Goal: Task Accomplishment & Management: Use online tool/utility

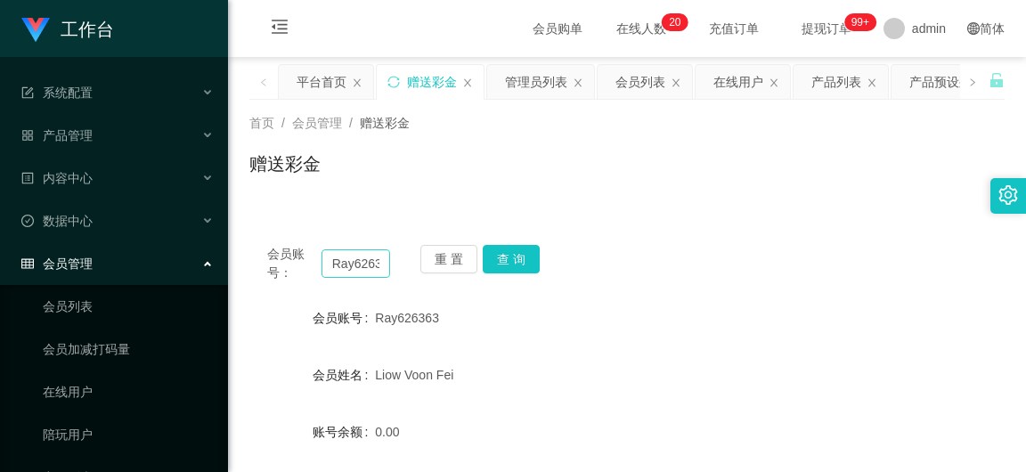
scroll to position [178, 0]
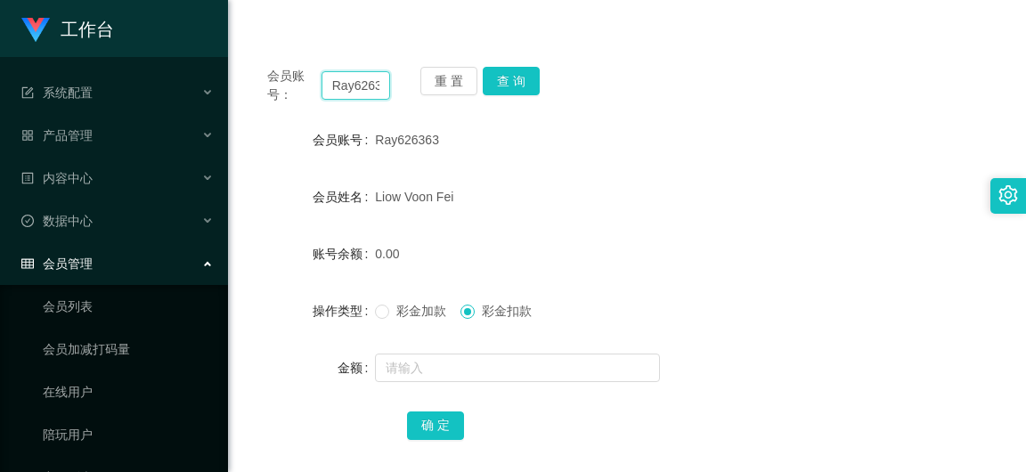
click at [382, 91] on input "Ray626363" at bounding box center [356, 85] width 69 height 29
paste input "SCZhang"
type input "SCZhang"
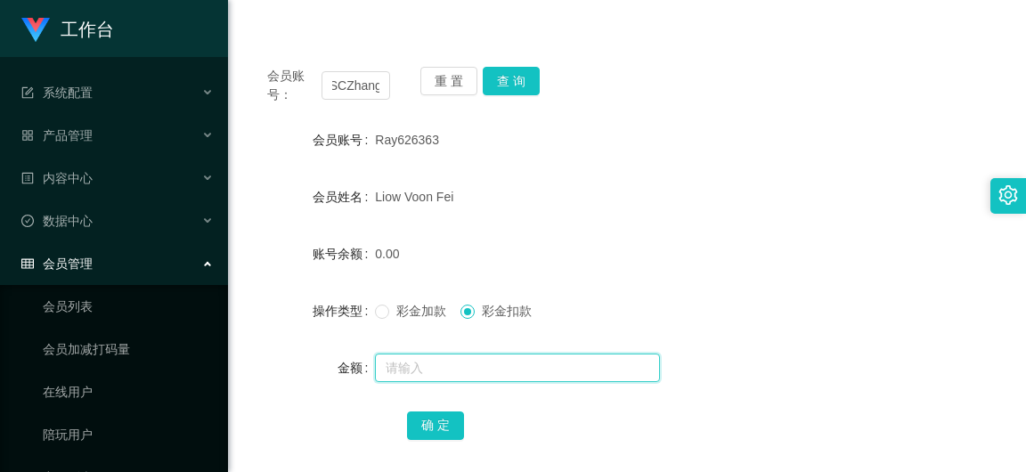
click at [404, 363] on input "text" at bounding box center [517, 368] width 285 height 29
type input "390"
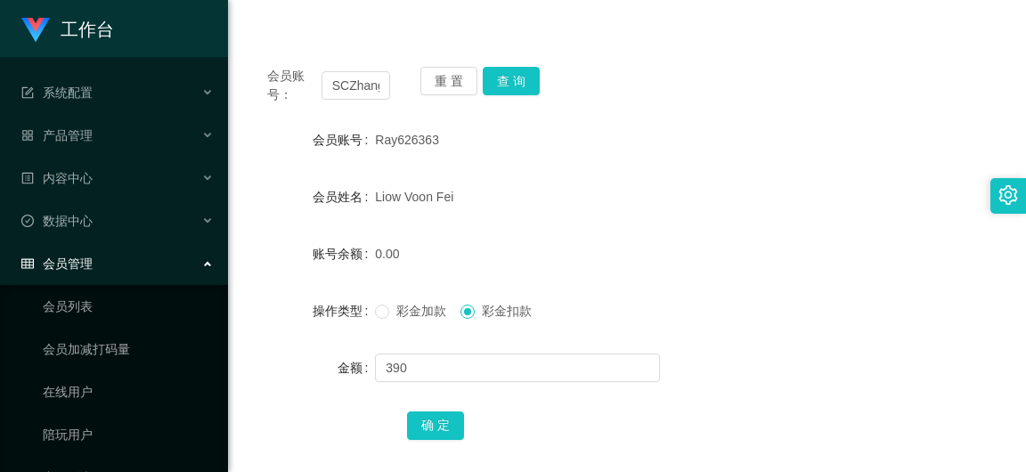
click at [377, 323] on div "彩金加款 彩金扣款" at bounding box center [595, 311] width 441 height 36
click at [380, 318] on span at bounding box center [382, 312] width 14 height 14
click at [437, 421] on button "确 定" at bounding box center [435, 426] width 57 height 29
click at [372, 93] on input "SCZhang" at bounding box center [356, 85] width 69 height 29
click at [371, 93] on input "SCZhang" at bounding box center [356, 85] width 69 height 29
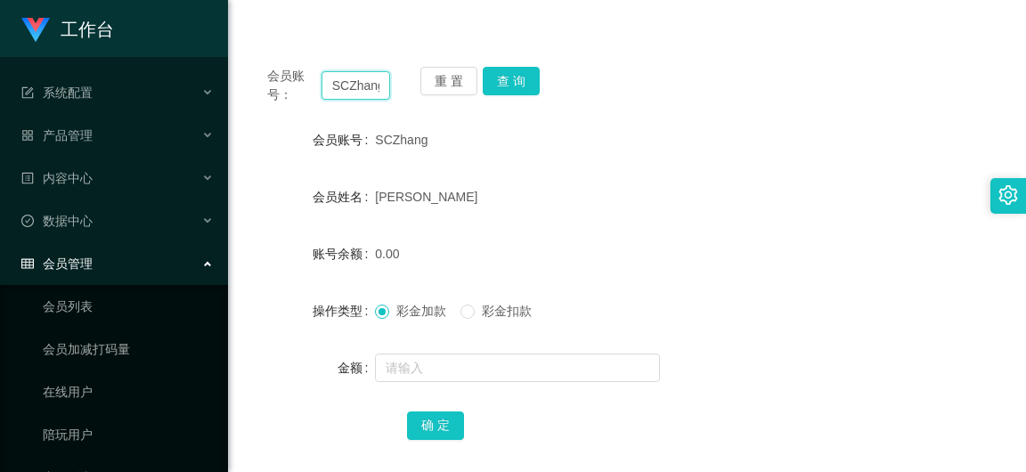
click at [371, 93] on input "SCZhang" at bounding box center [356, 85] width 69 height 29
type input "wkang"
click at [533, 78] on button "查 询" at bounding box center [511, 81] width 57 height 29
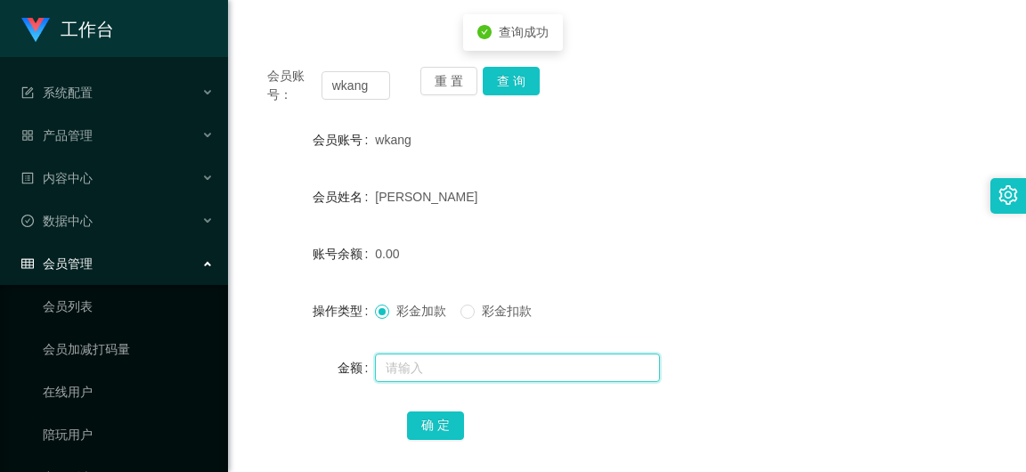
drag, startPoint x: 393, startPoint y: 364, endPoint x: 372, endPoint y: 342, distance: 29.6
click at [393, 364] on input "text" at bounding box center [517, 368] width 285 height 29
type input "130"
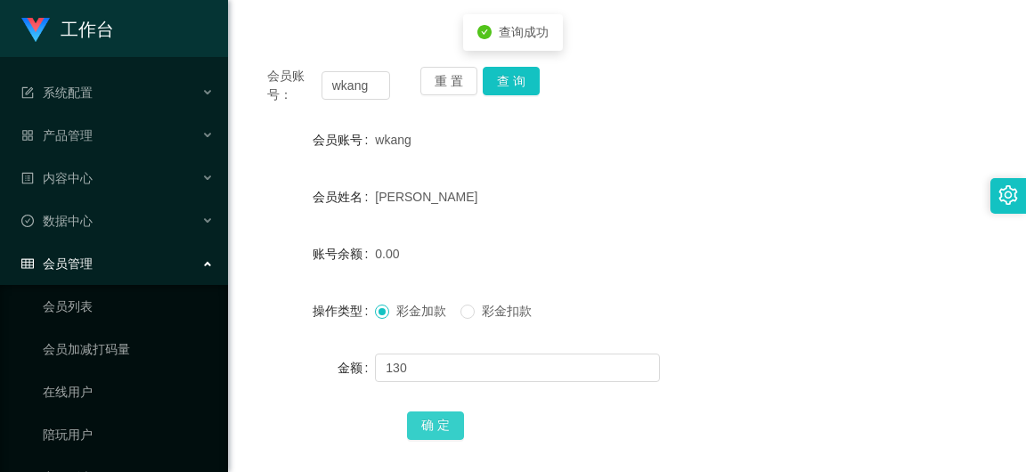
click at [429, 426] on button "确 定" at bounding box center [435, 426] width 57 height 29
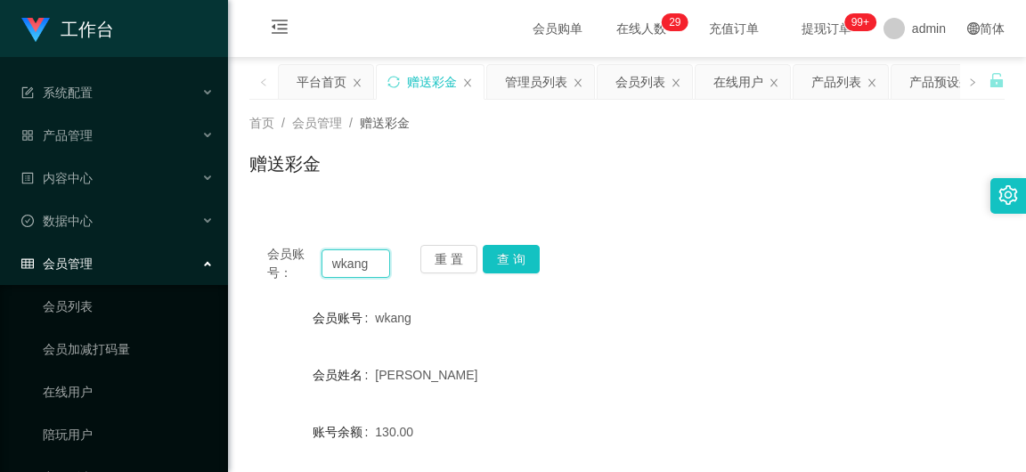
drag, startPoint x: 372, startPoint y: 260, endPoint x: 242, endPoint y: 255, distance: 129.3
click at [254, 259] on div "会员账号： wkang 重 置 查 询" at bounding box center [627, 263] width 756 height 37
type input "xiaoyang"
click at [505, 260] on button "查 询" at bounding box center [511, 259] width 57 height 29
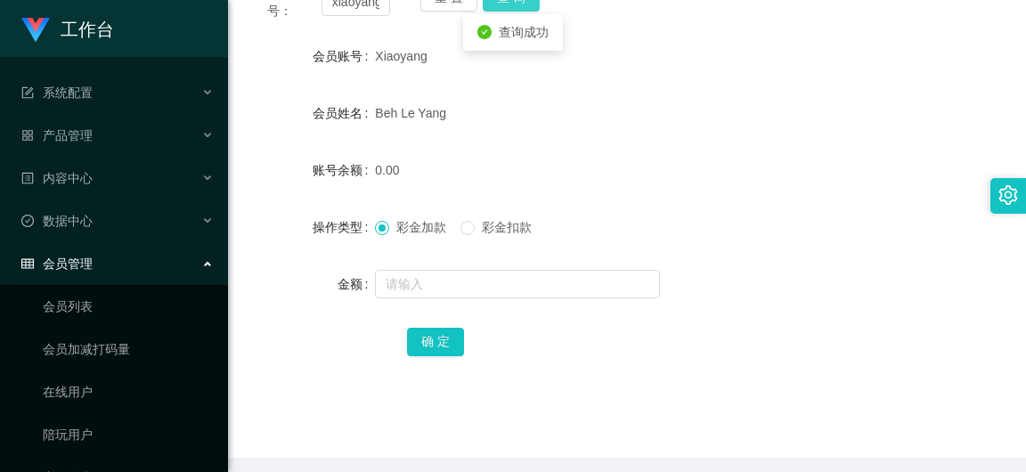
scroll to position [267, 0]
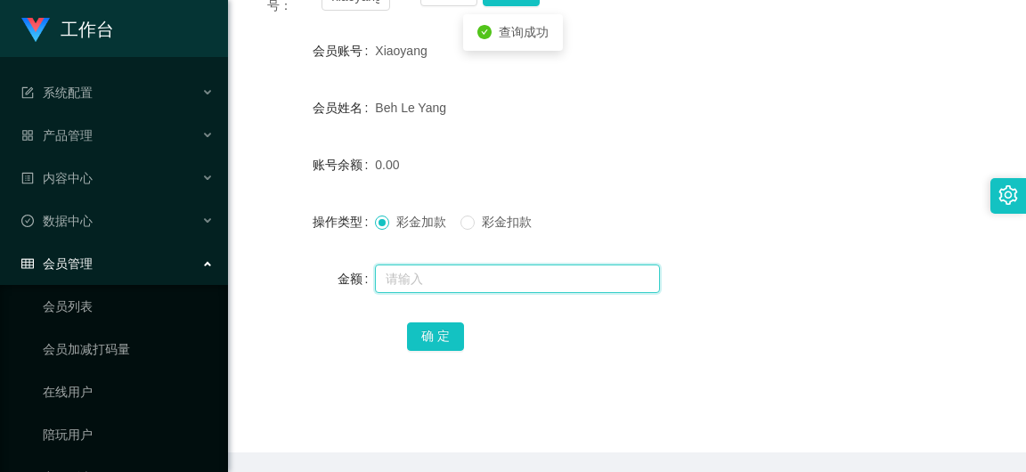
click at [409, 268] on input "text" at bounding box center [517, 279] width 285 height 29
type input "1300"
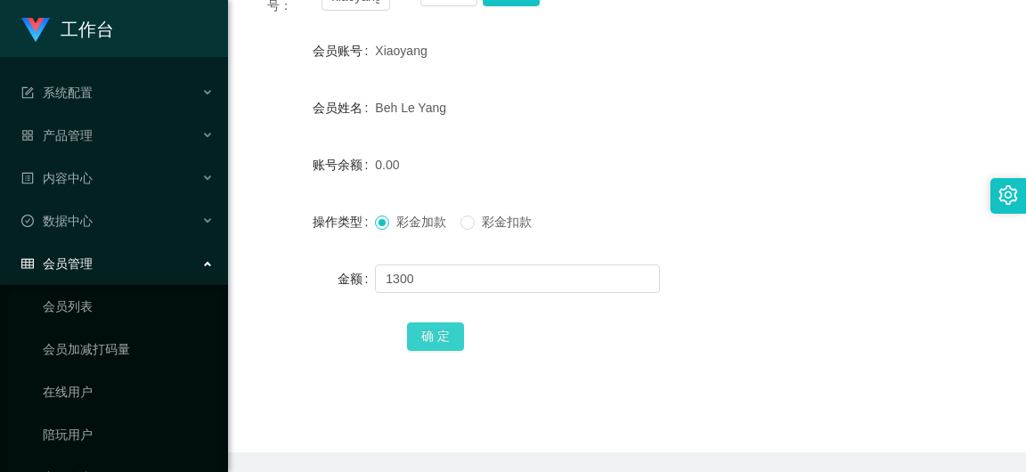
click at [433, 332] on button "确 定" at bounding box center [435, 337] width 57 height 29
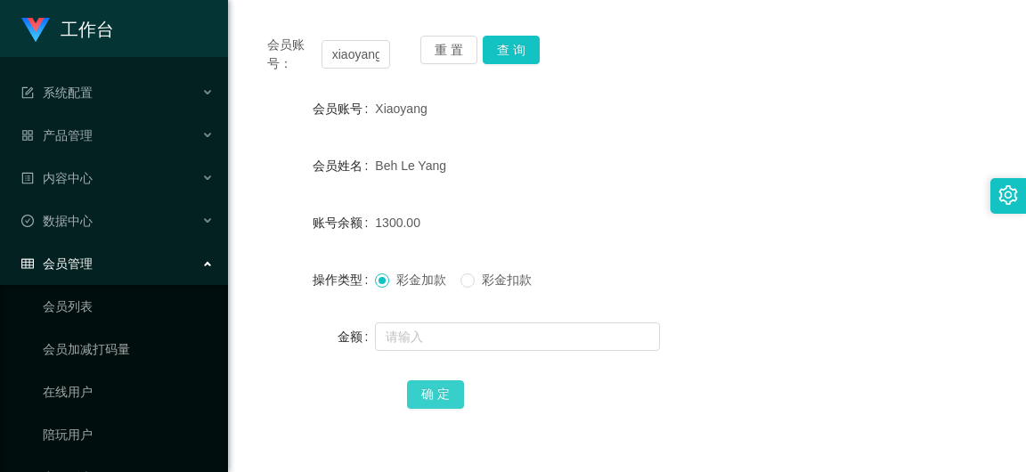
scroll to position [178, 0]
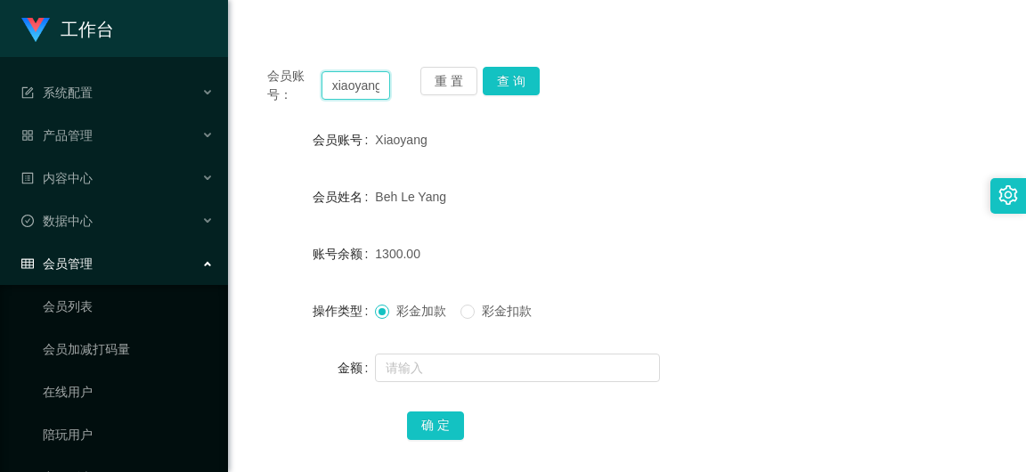
click at [370, 87] on input "xiaoyang" at bounding box center [356, 85] width 69 height 29
paste input "SCZh"
type input "SCZhang"
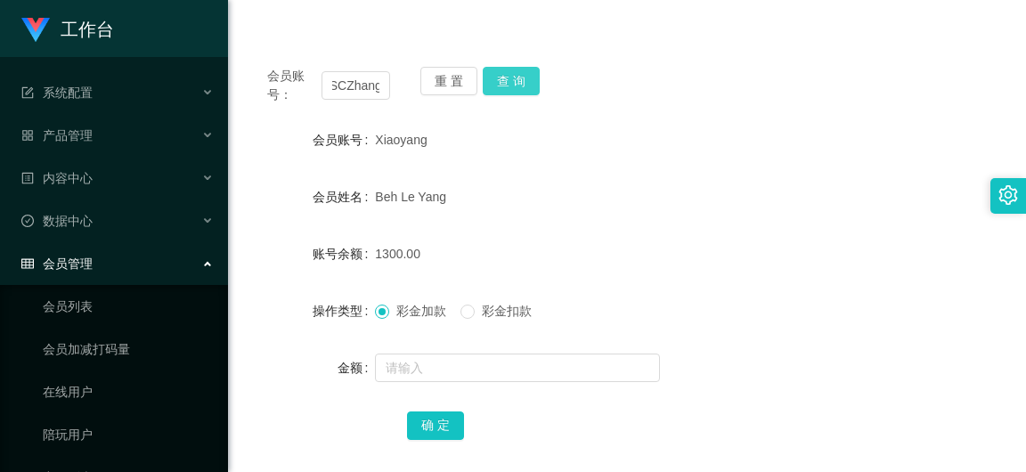
click at [517, 86] on button "查 询" at bounding box center [511, 81] width 57 height 29
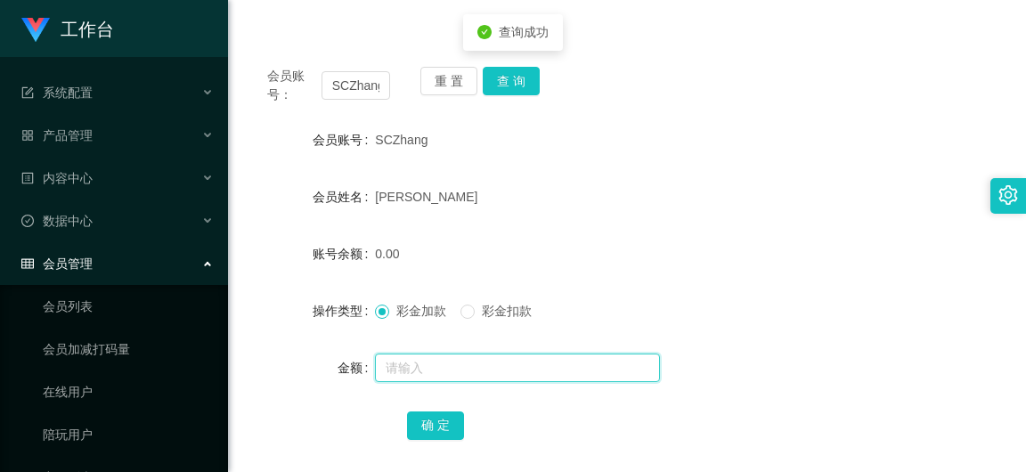
click at [403, 373] on input "text" at bounding box center [517, 368] width 285 height 29
type input "390"
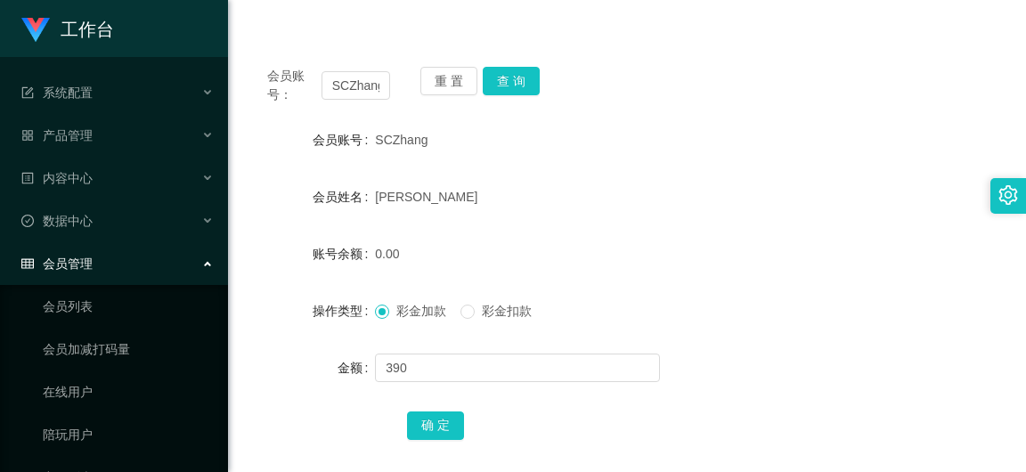
click at [357, 460] on div "会员账号： SCZhang 重 置 查 询 会员账号 SCZhang 会员姓名 [PERSON_NAME] 账号余额 0.00 操作类型 彩金加款 彩金扣款 …" at bounding box center [627, 265] width 756 height 433
click at [418, 423] on button "确 定" at bounding box center [435, 426] width 57 height 29
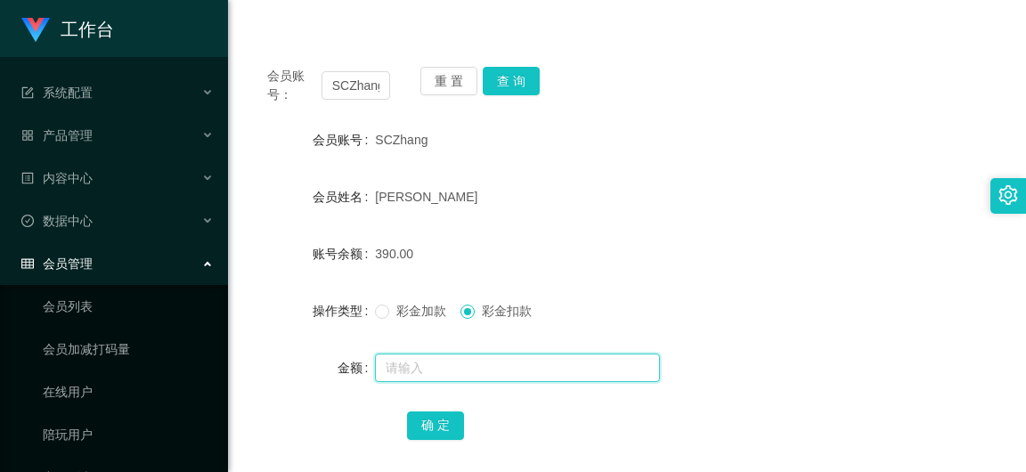
drag, startPoint x: 457, startPoint y: 371, endPoint x: 429, endPoint y: 376, distance: 29.0
click at [457, 371] on input "text" at bounding box center [517, 368] width 285 height 29
type input "90"
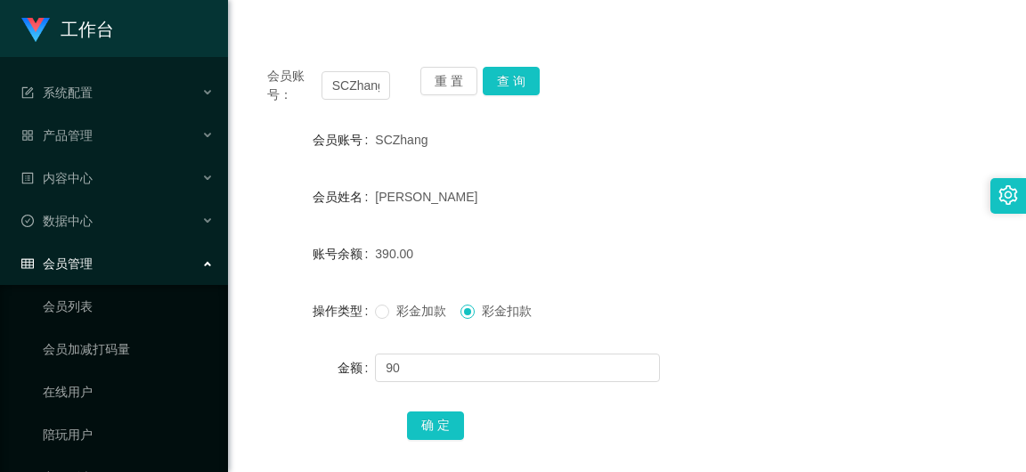
click at [439, 390] on form "会员账号 SCZhang 会员姓名 [PERSON_NAME] 账号余额 390.00 操作类型 彩金加款 彩金扣款 金额 90 确 定" at bounding box center [627, 282] width 756 height 321
click at [443, 421] on button "确 定" at bounding box center [435, 426] width 57 height 29
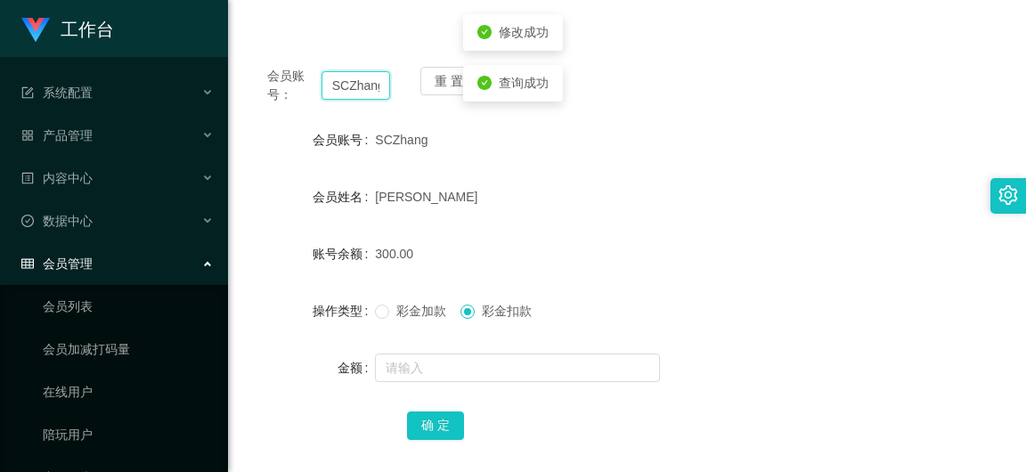
click at [370, 88] on input "SCZhang" at bounding box center [356, 85] width 69 height 29
click at [369, 88] on input "SCZhang" at bounding box center [356, 85] width 69 height 29
paste input "[PERSON_NAME]"
type input "Z"
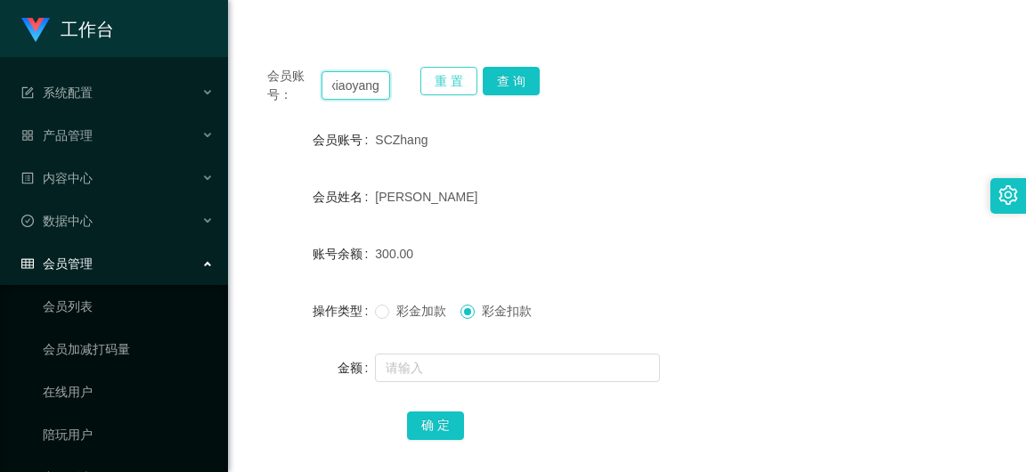
type input "xiaoyang"
click at [468, 74] on button "重 置" at bounding box center [449, 81] width 57 height 29
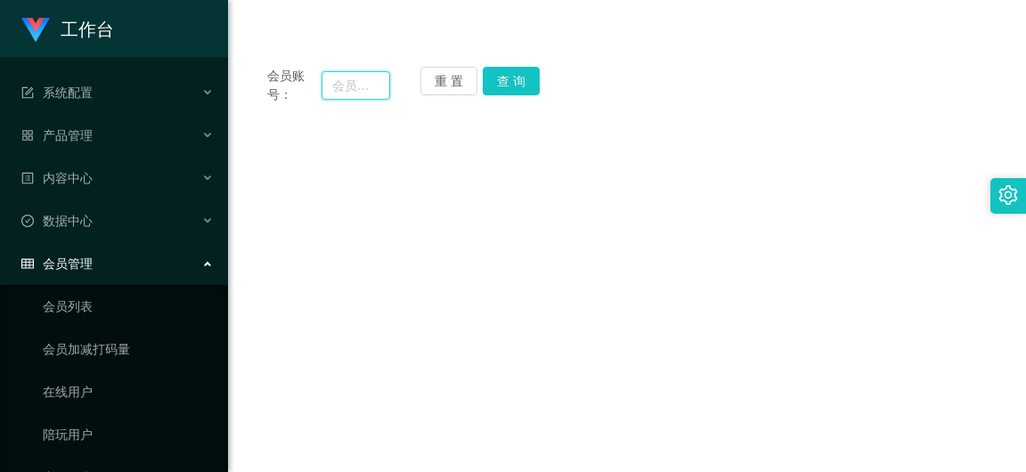
click at [364, 91] on input "text" at bounding box center [356, 85] width 69 height 29
type input "xiaoyang"
drag, startPoint x: 523, startPoint y: 73, endPoint x: 513, endPoint y: 80, distance: 12.1
click at [523, 73] on button "查 询" at bounding box center [511, 81] width 57 height 29
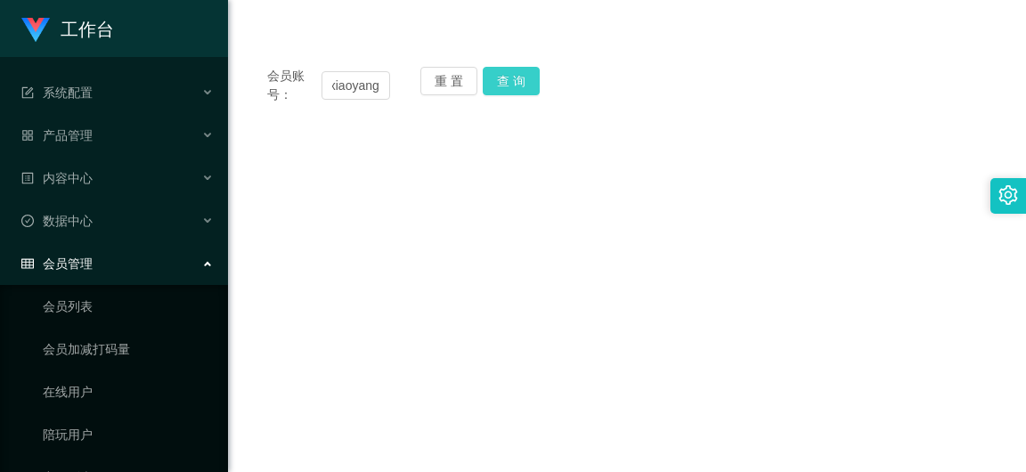
scroll to position [0, 0]
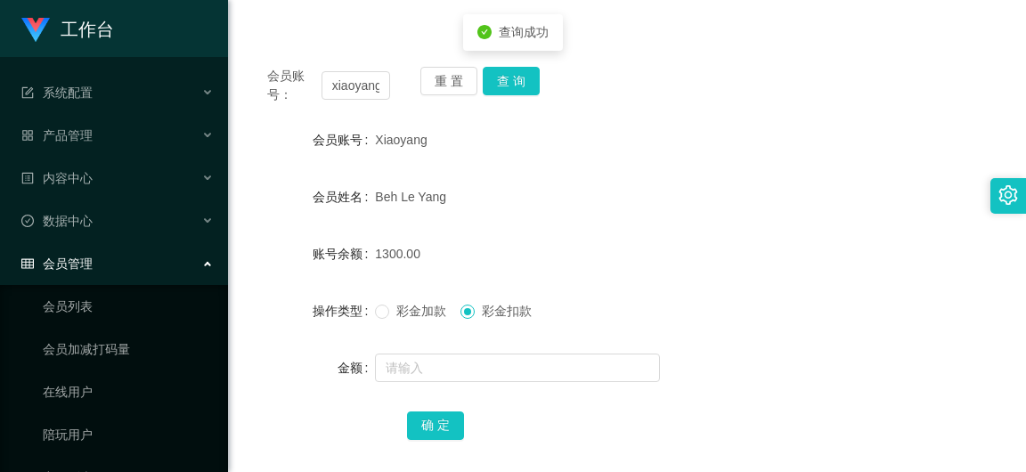
click at [414, 319] on label "彩金加款" at bounding box center [414, 311] width 78 height 19
click at [488, 309] on span "彩金扣款" at bounding box center [507, 311] width 64 height 14
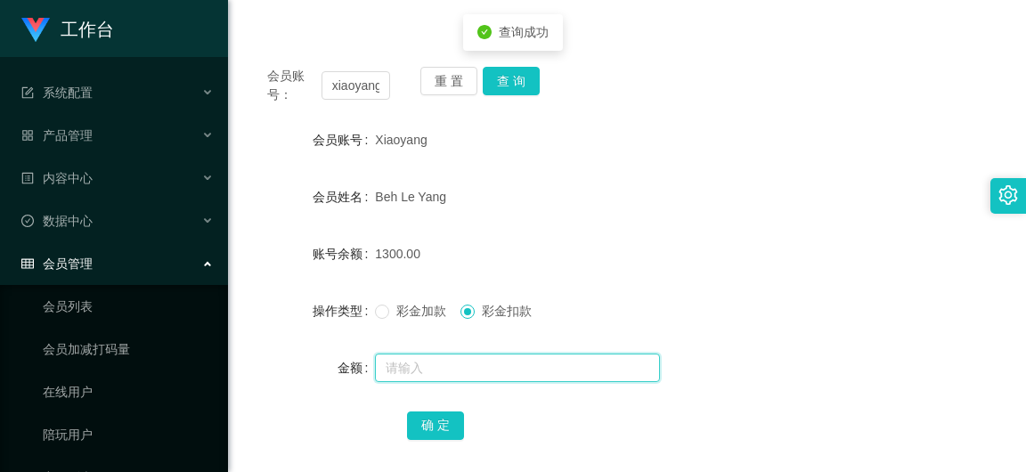
click at [475, 370] on input "text" at bounding box center [517, 368] width 285 height 29
type input "300"
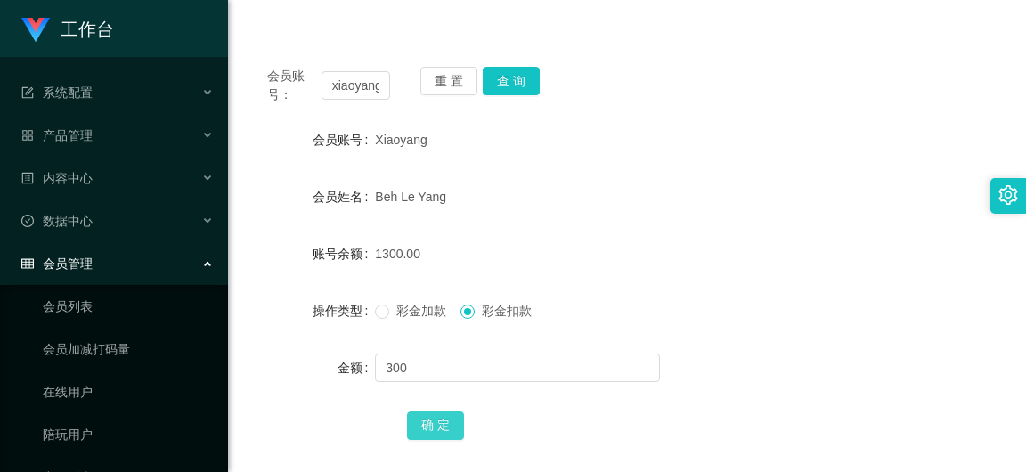
click at [429, 427] on button "确 定" at bounding box center [435, 426] width 57 height 29
